Goal: Find contact information: Find contact information

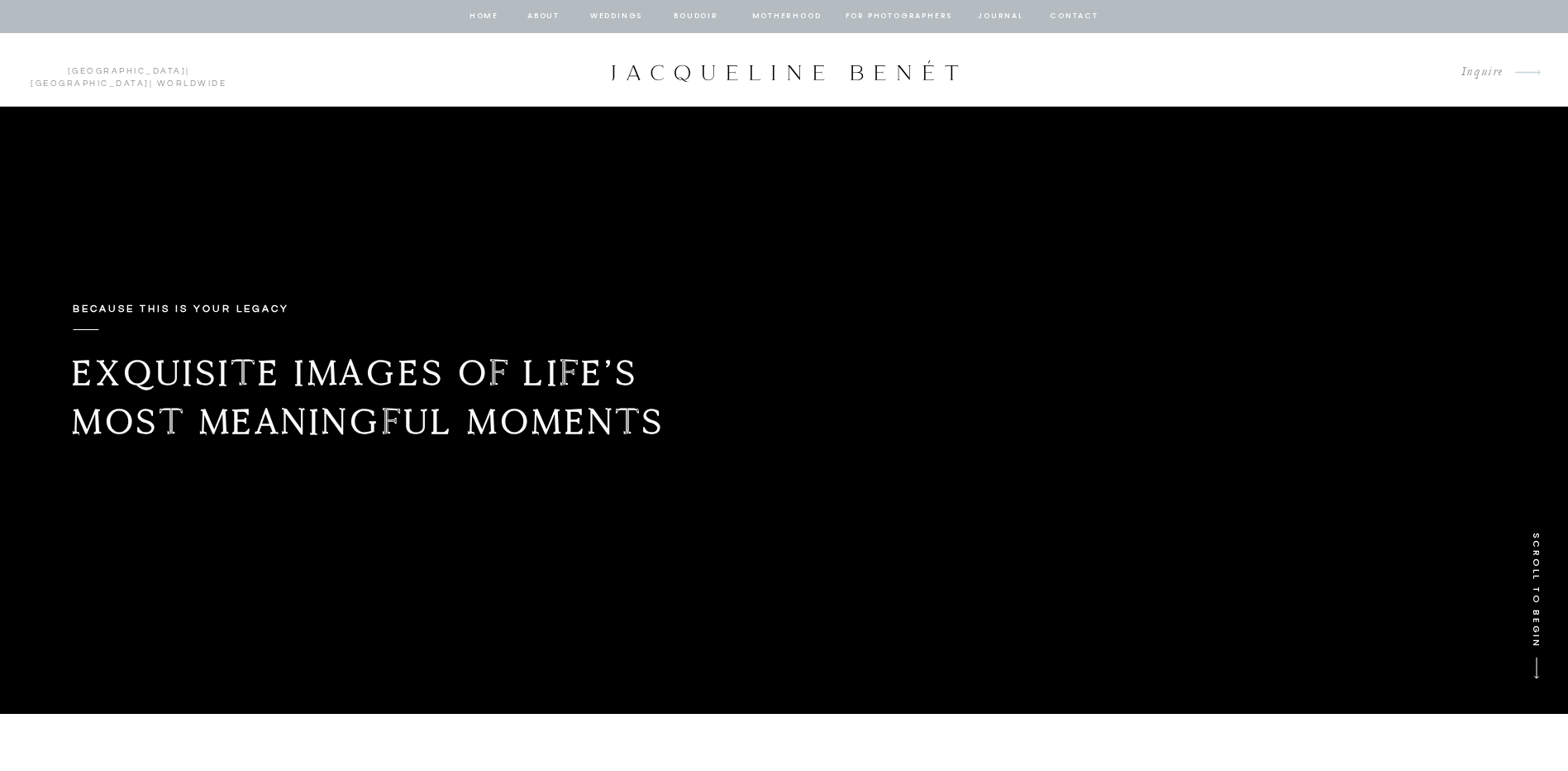
drag, startPoint x: 715, startPoint y: 57, endPoint x: 866, endPoint y: 57, distance: 151.0
click at [538, 20] on nav "about" at bounding box center [544, 16] width 35 height 15
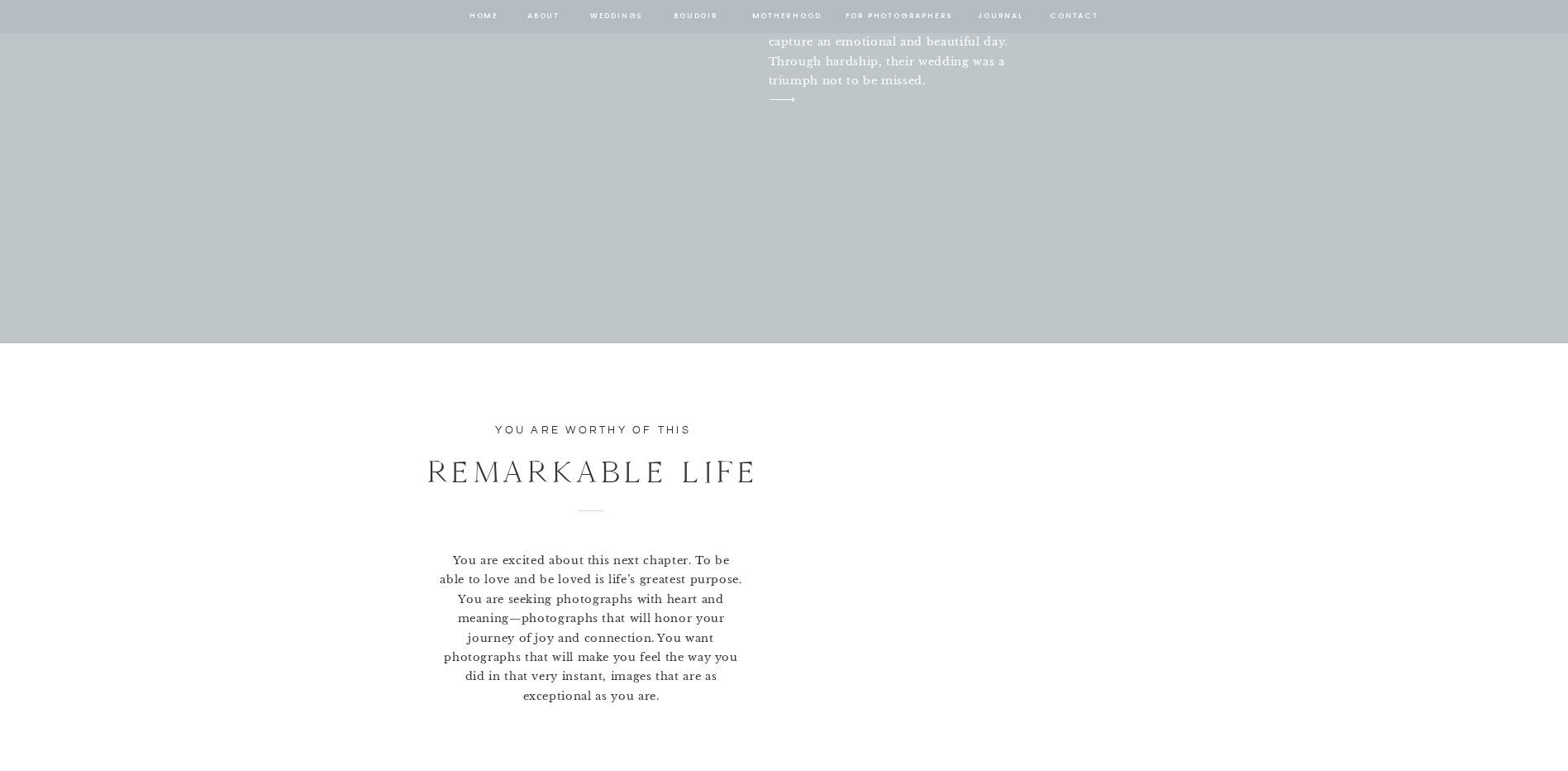
scroll to position [6058, 0]
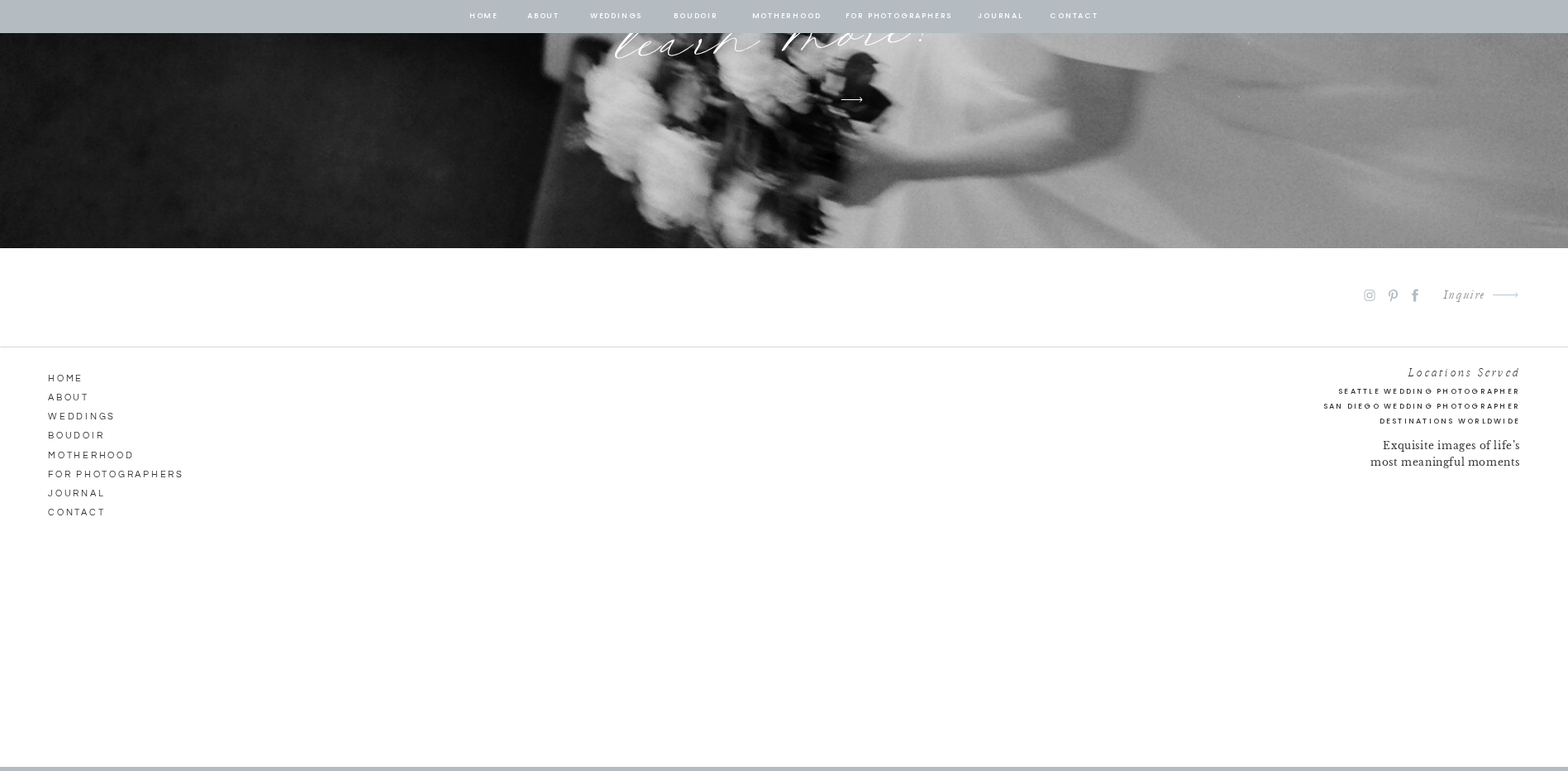
scroll to position [8989, 0]
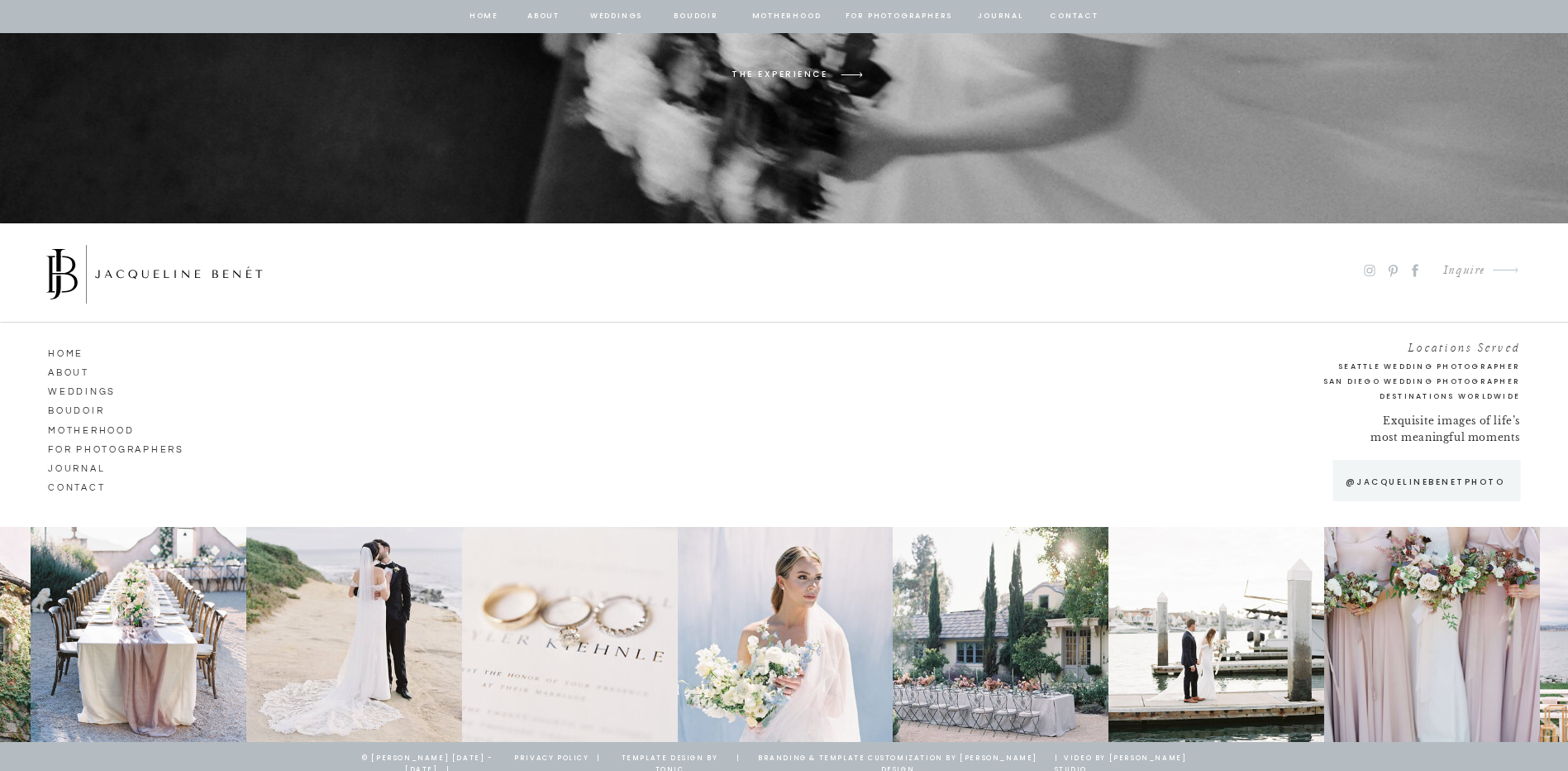
click at [53, 489] on nav "CONTACT" at bounding box center [95, 485] width 94 height 15
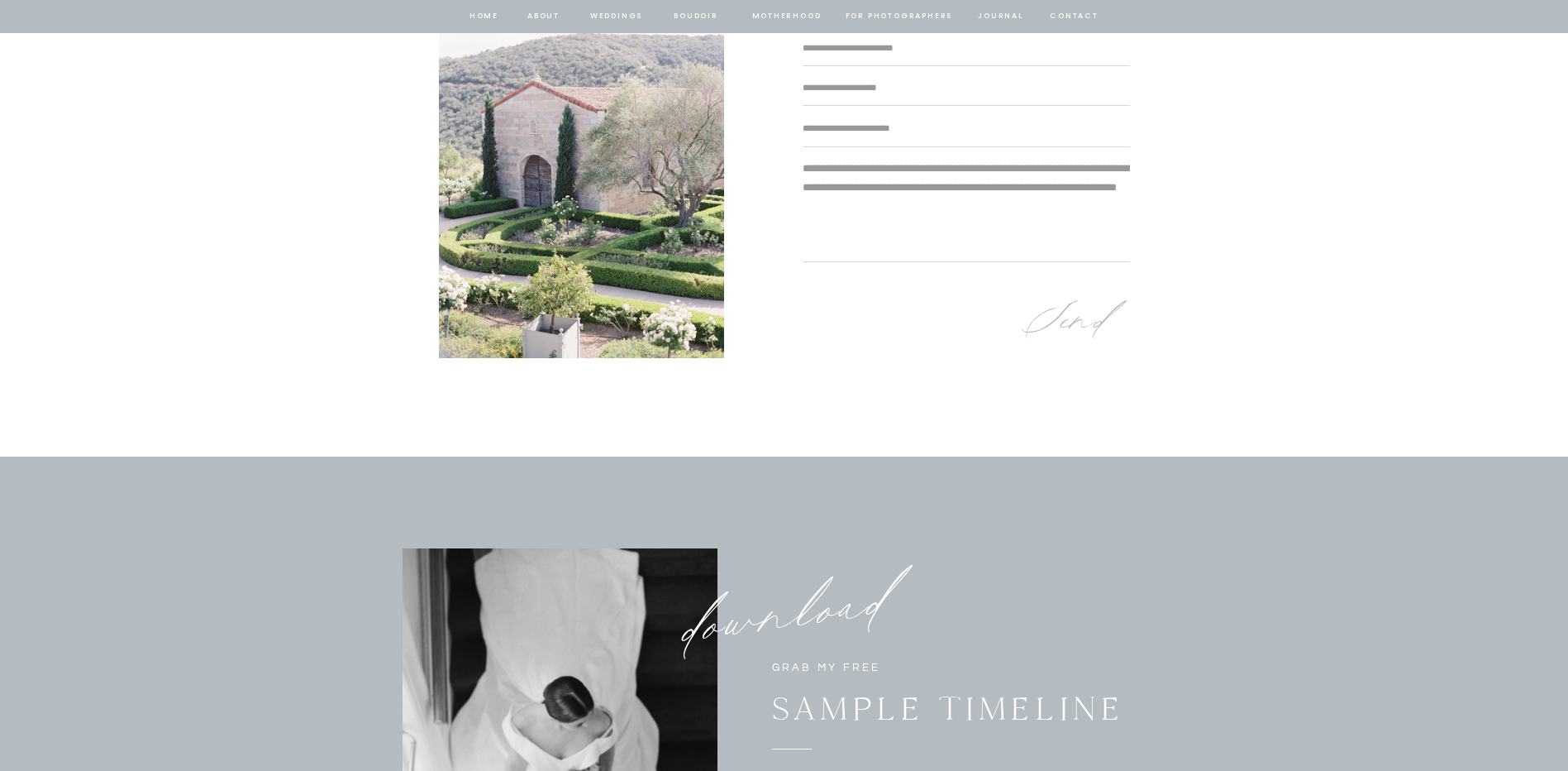
scroll to position [1453, 0]
